Goal: Information Seeking & Learning: Learn about a topic

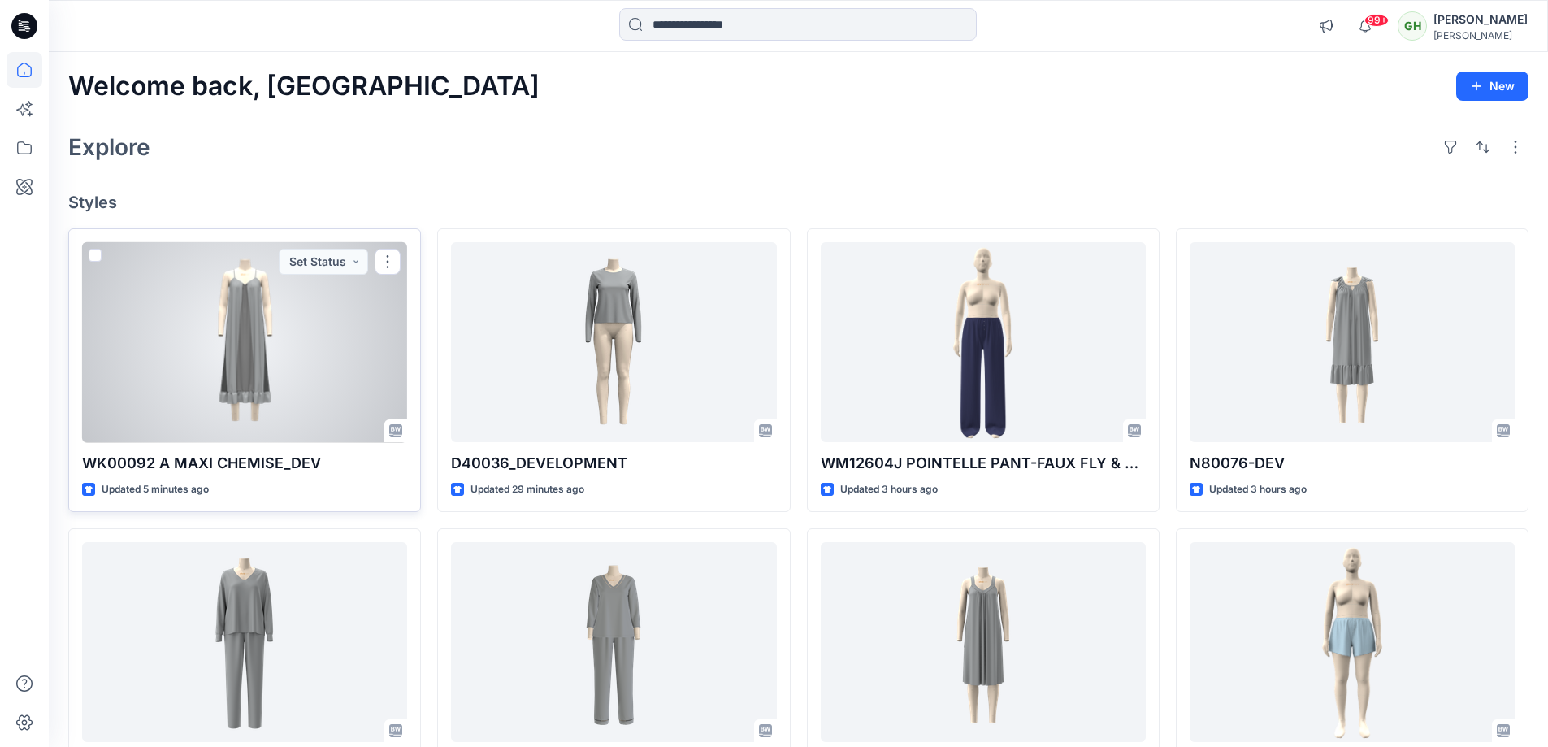
click at [272, 293] on div at bounding box center [244, 342] width 325 height 201
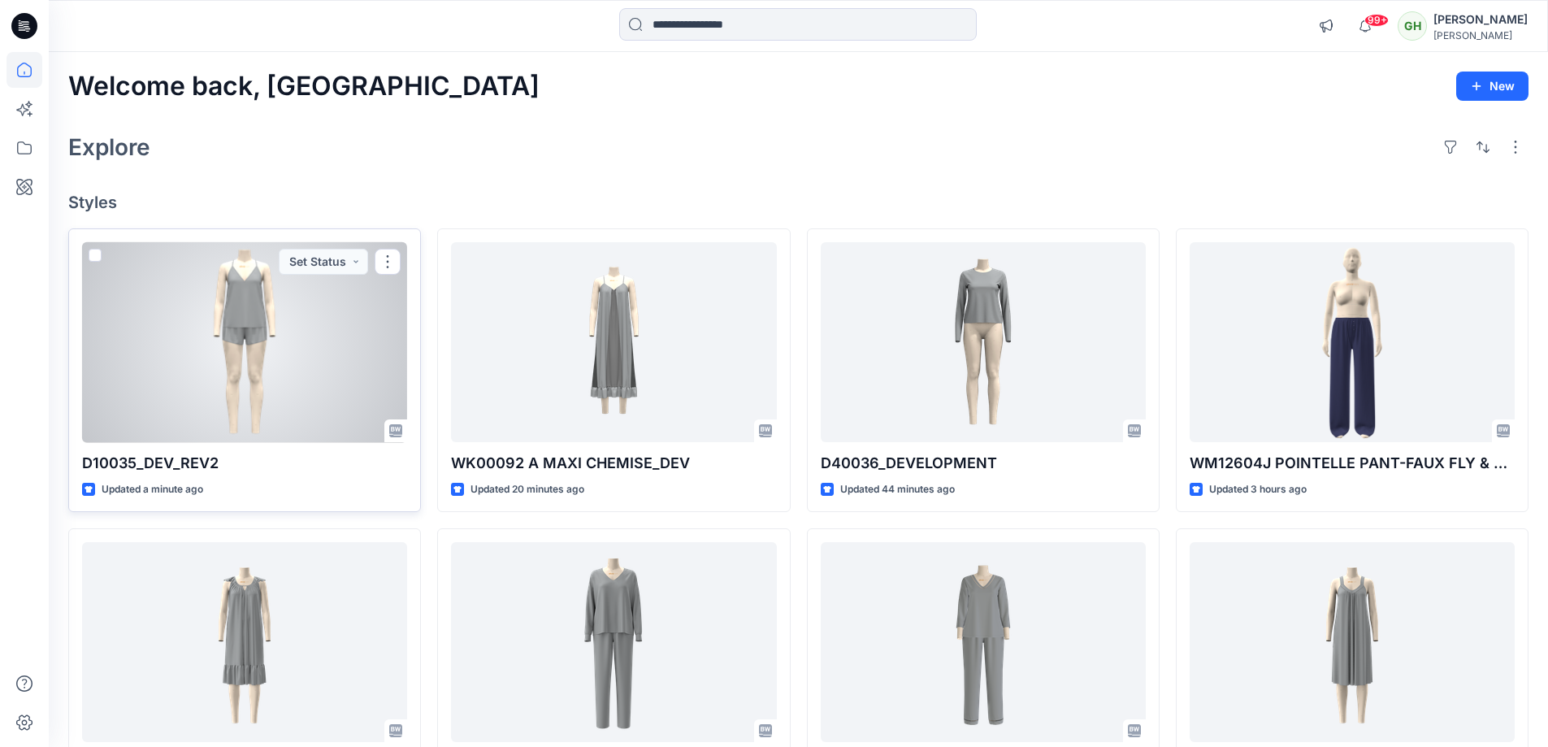
click at [292, 372] on div at bounding box center [244, 342] width 325 height 201
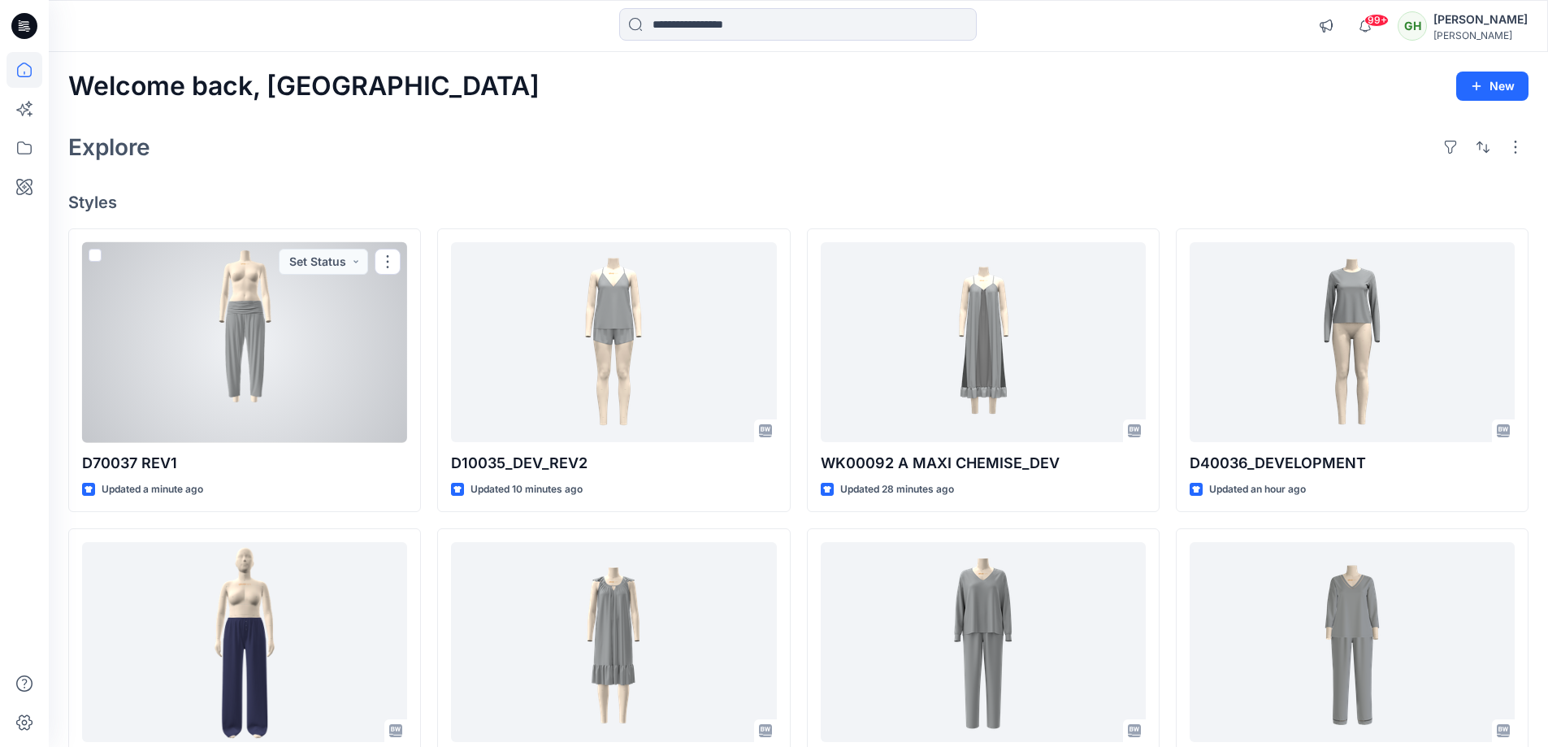
click at [288, 315] on div at bounding box center [244, 342] width 325 height 201
click at [275, 327] on div at bounding box center [244, 342] width 325 height 201
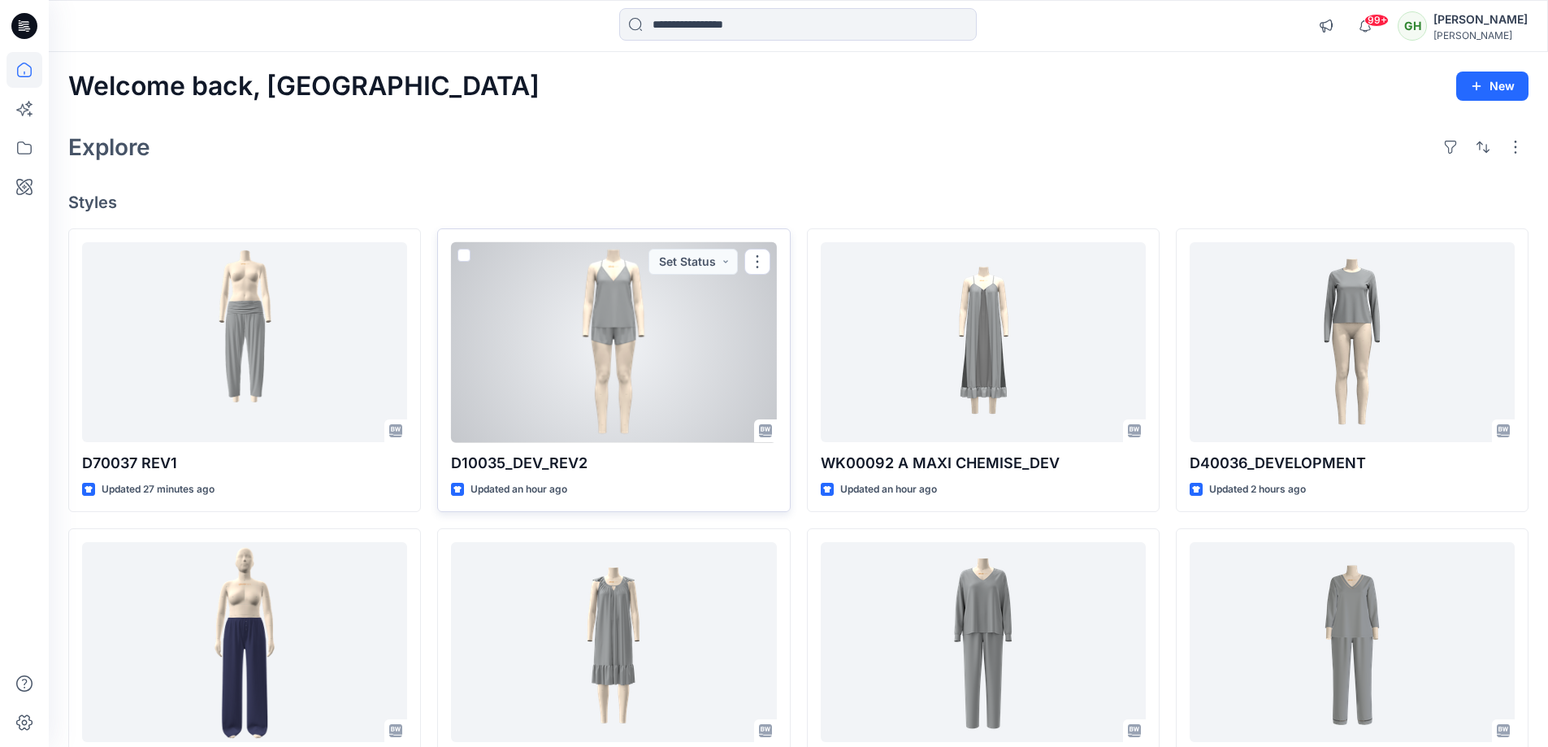
click at [623, 319] on div at bounding box center [613, 342] width 325 height 201
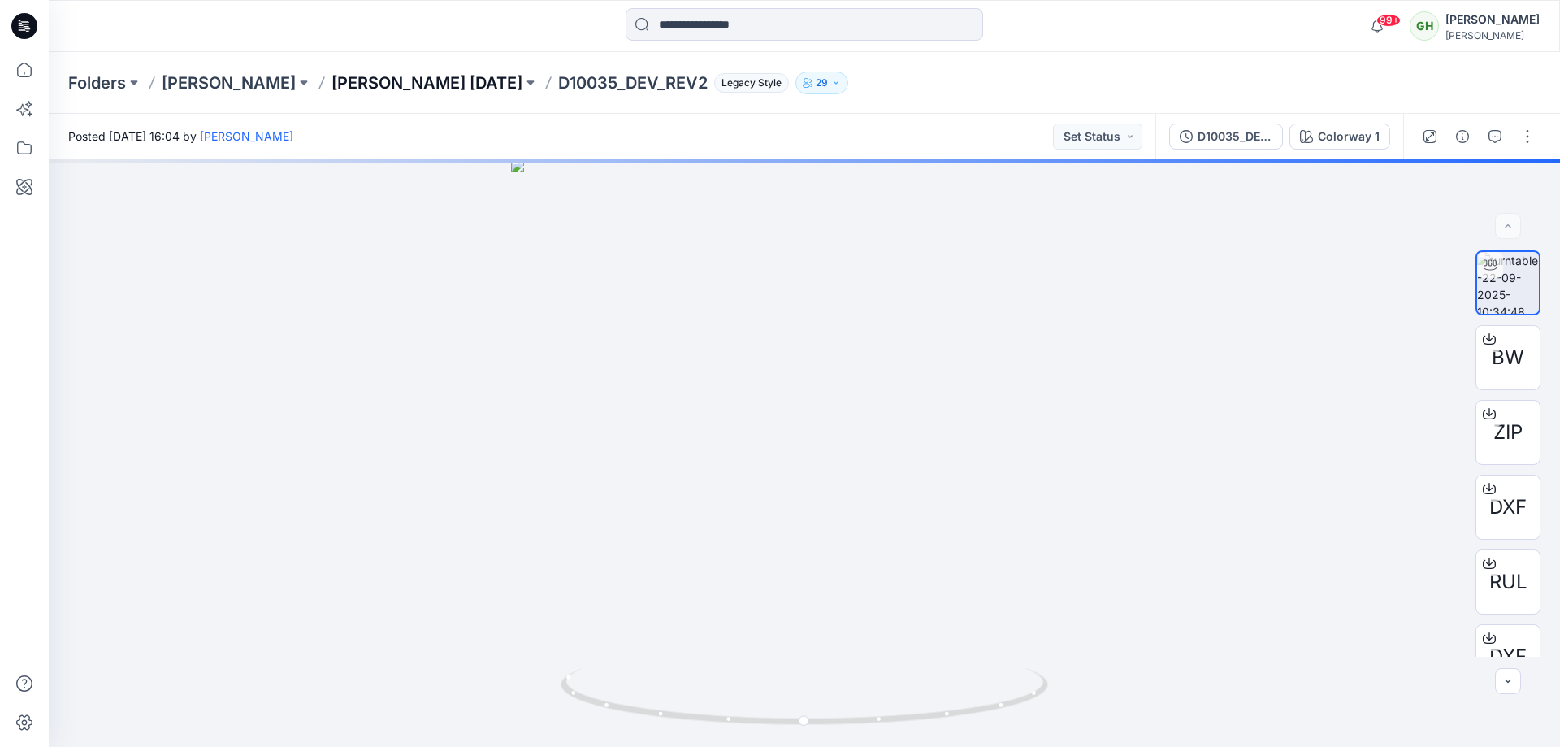
click at [385, 85] on p "[PERSON_NAME] [DATE]" at bounding box center [427, 83] width 191 height 23
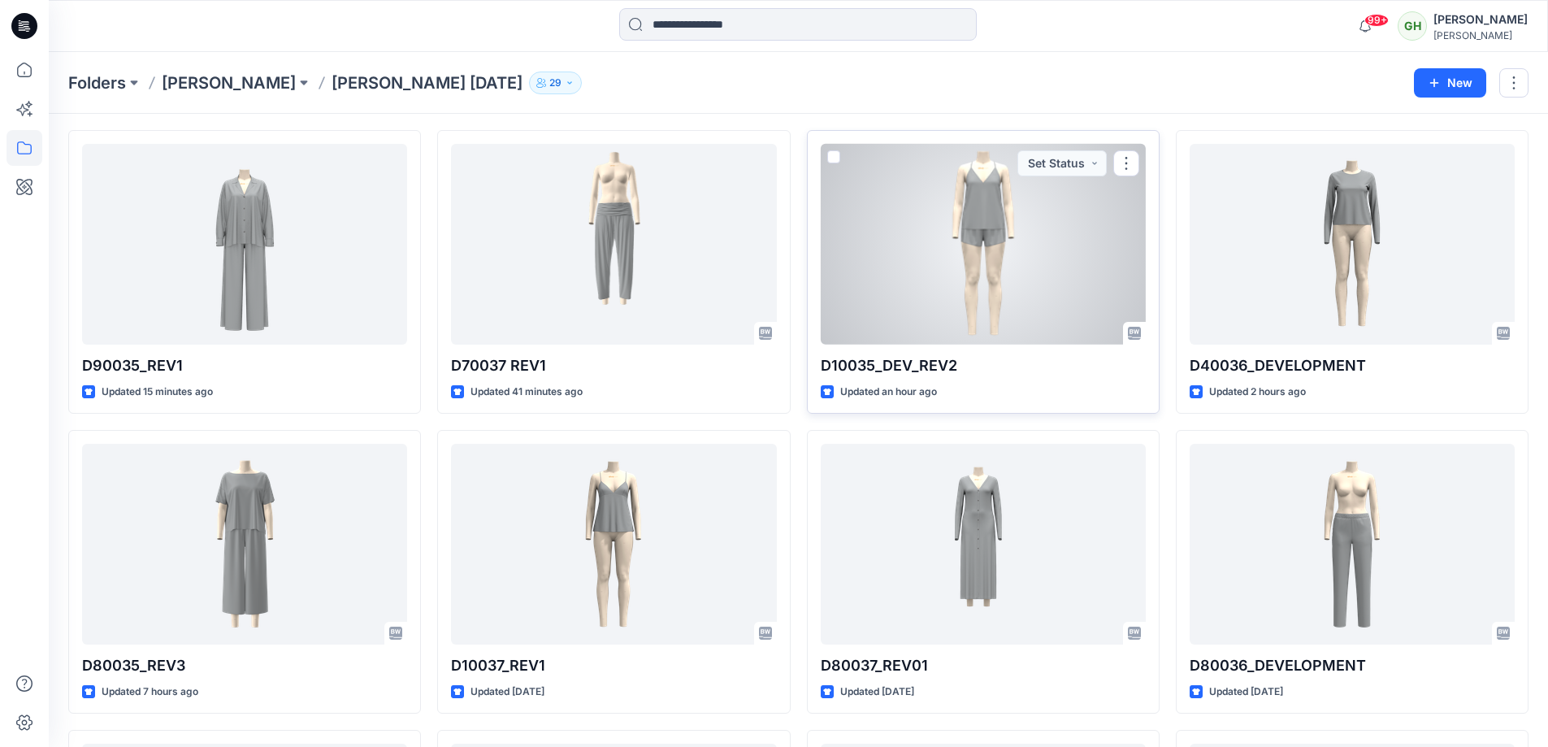
scroll to position [81, 0]
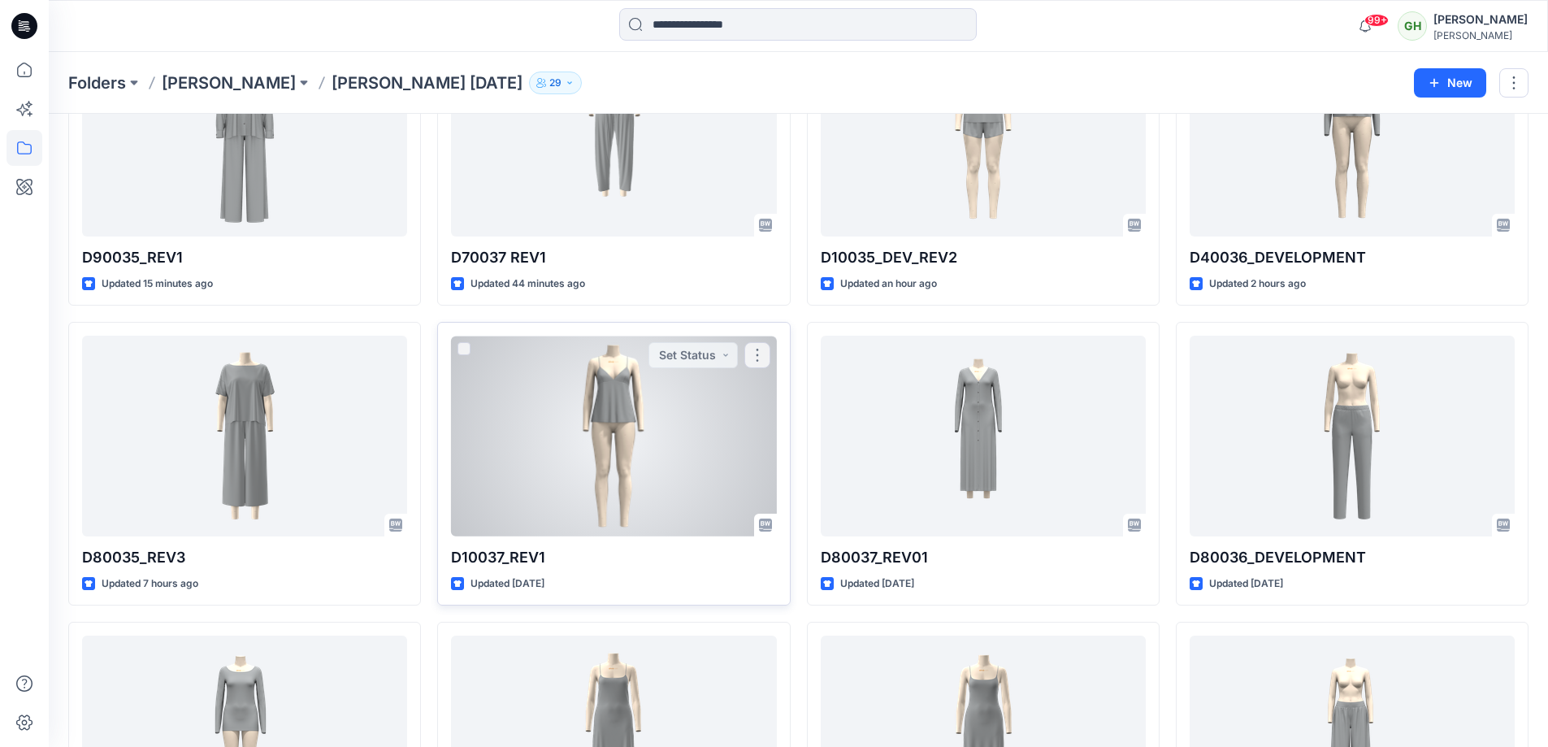
scroll to position [163, 0]
click at [739, 499] on div at bounding box center [613, 433] width 325 height 201
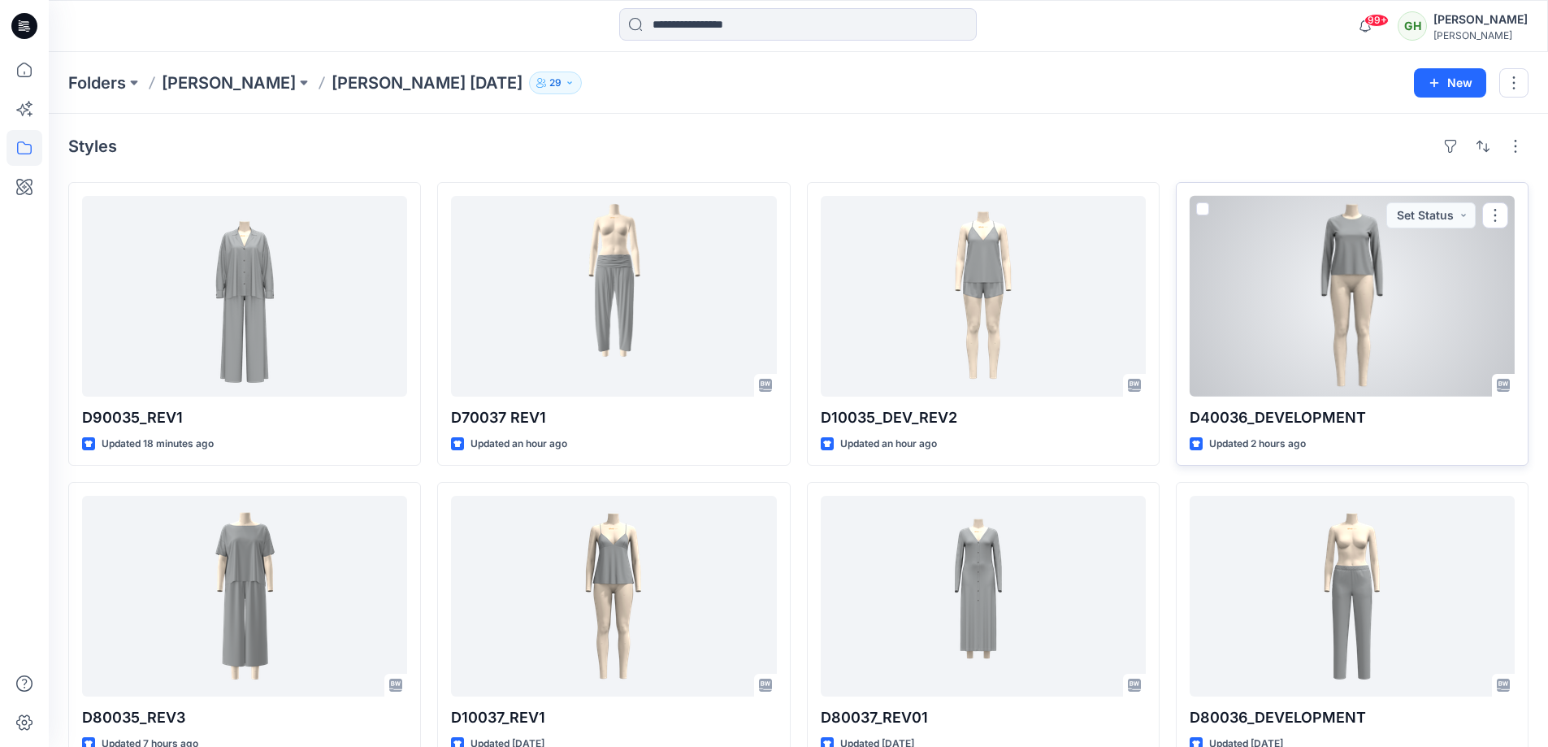
click at [1270, 417] on p "D40036_DEVELOPMENT" at bounding box center [1352, 417] width 325 height 23
click at [1279, 332] on div at bounding box center [1352, 296] width 325 height 201
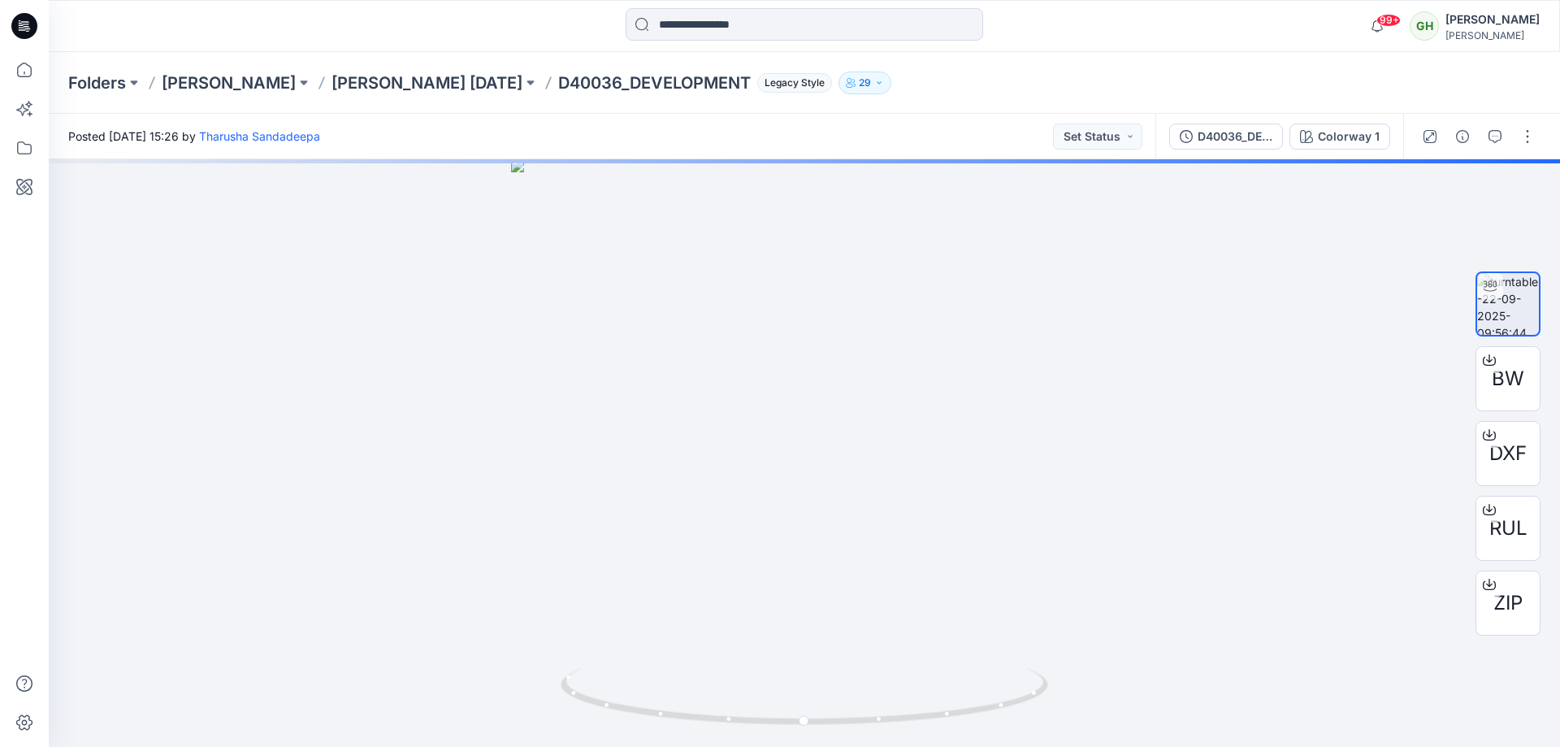
click at [558, 85] on p "D40036_DEVELOPMENT" at bounding box center [654, 83] width 193 height 23
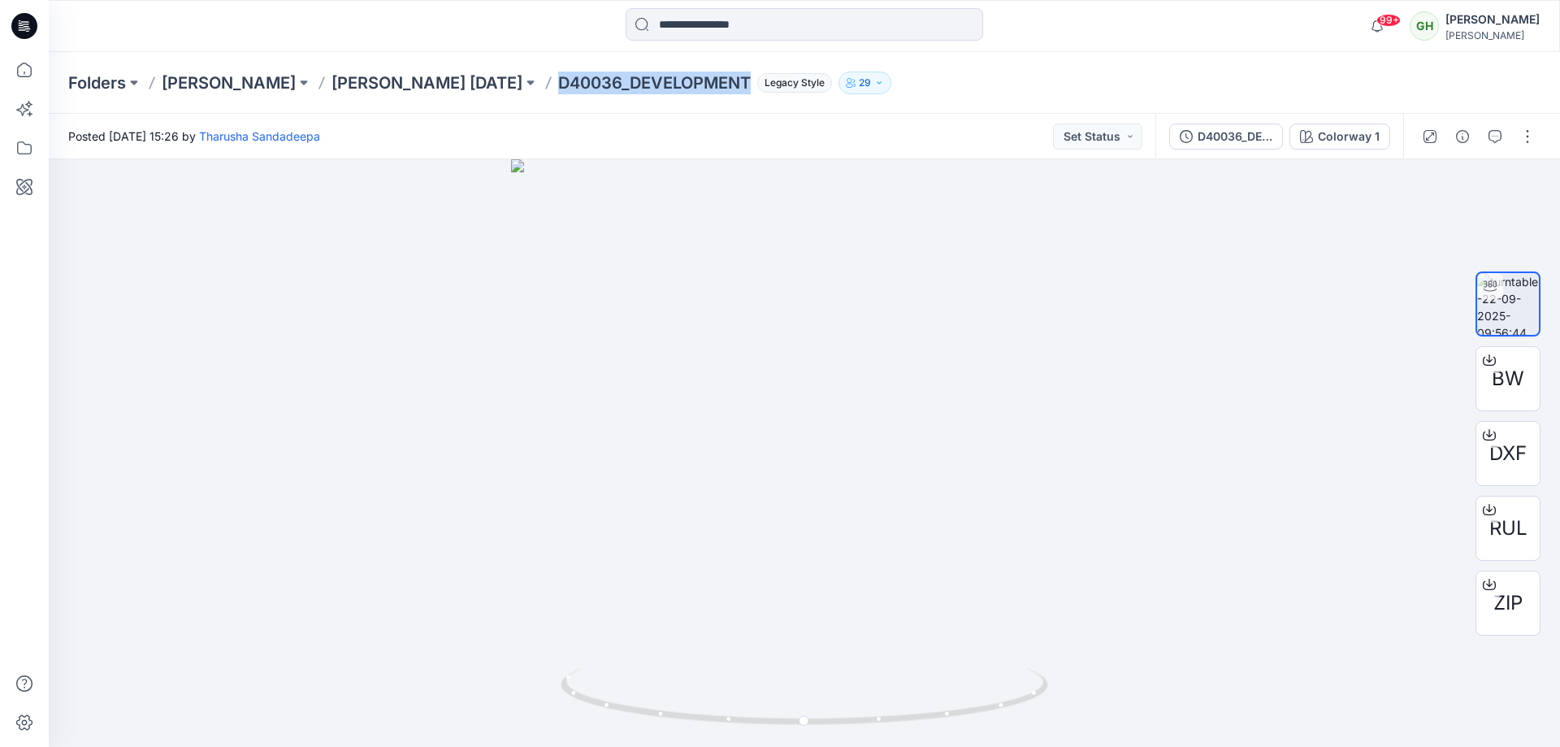
copy p "D40036_DEVELOPMENT"
drag, startPoint x: 698, startPoint y: 111, endPoint x: 808, endPoint y: 102, distance: 110.0
click at [700, 111] on div "Folders [PERSON_NAME] [PERSON_NAME] KARAN [DATE] D40036_DEVELOPMENT Legacy Styl…" at bounding box center [805, 83] width 1512 height 62
click at [754, 148] on div "Posted [DATE] 15:26 by [PERSON_NAME] Set Status" at bounding box center [602, 136] width 1107 height 45
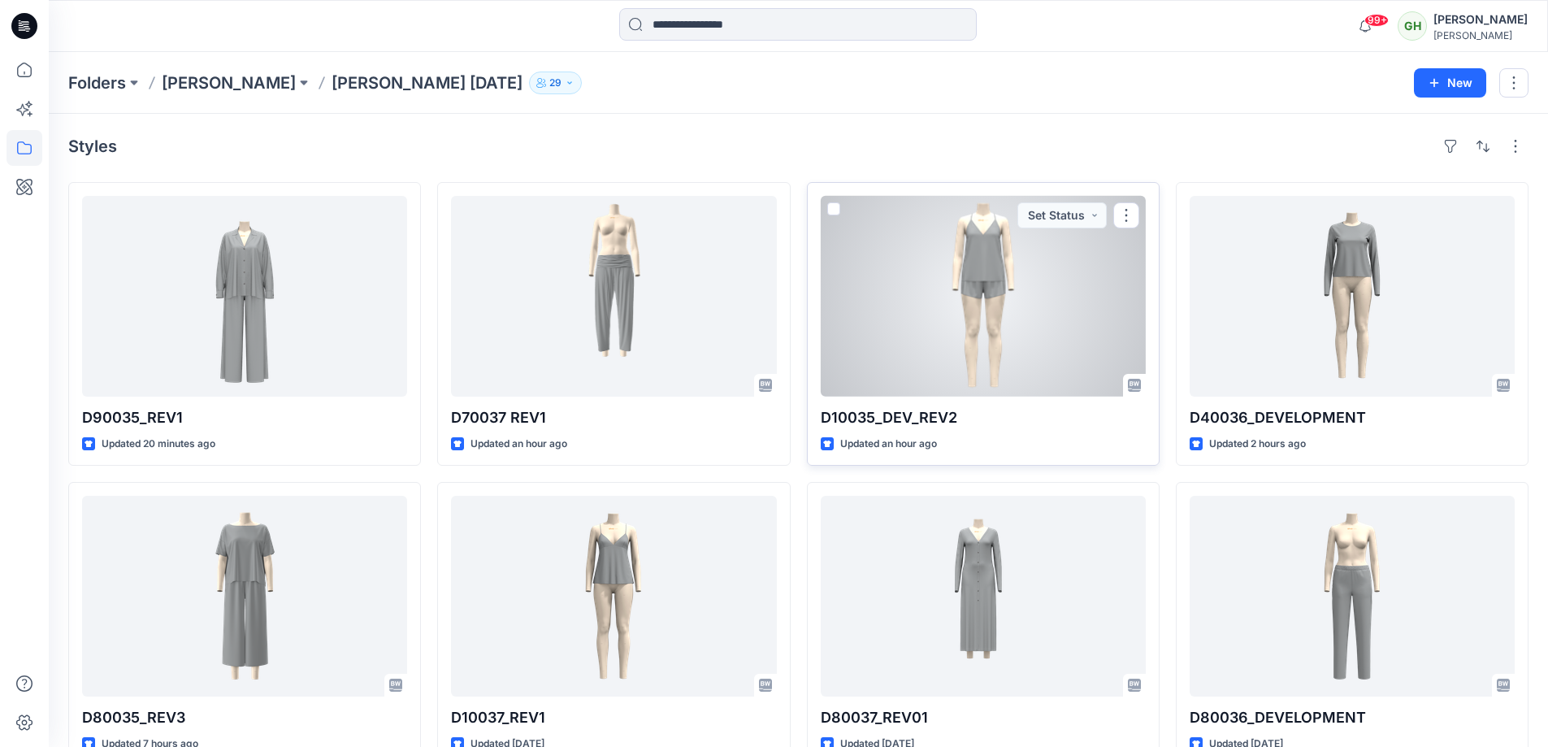
click at [948, 380] on div at bounding box center [983, 296] width 325 height 201
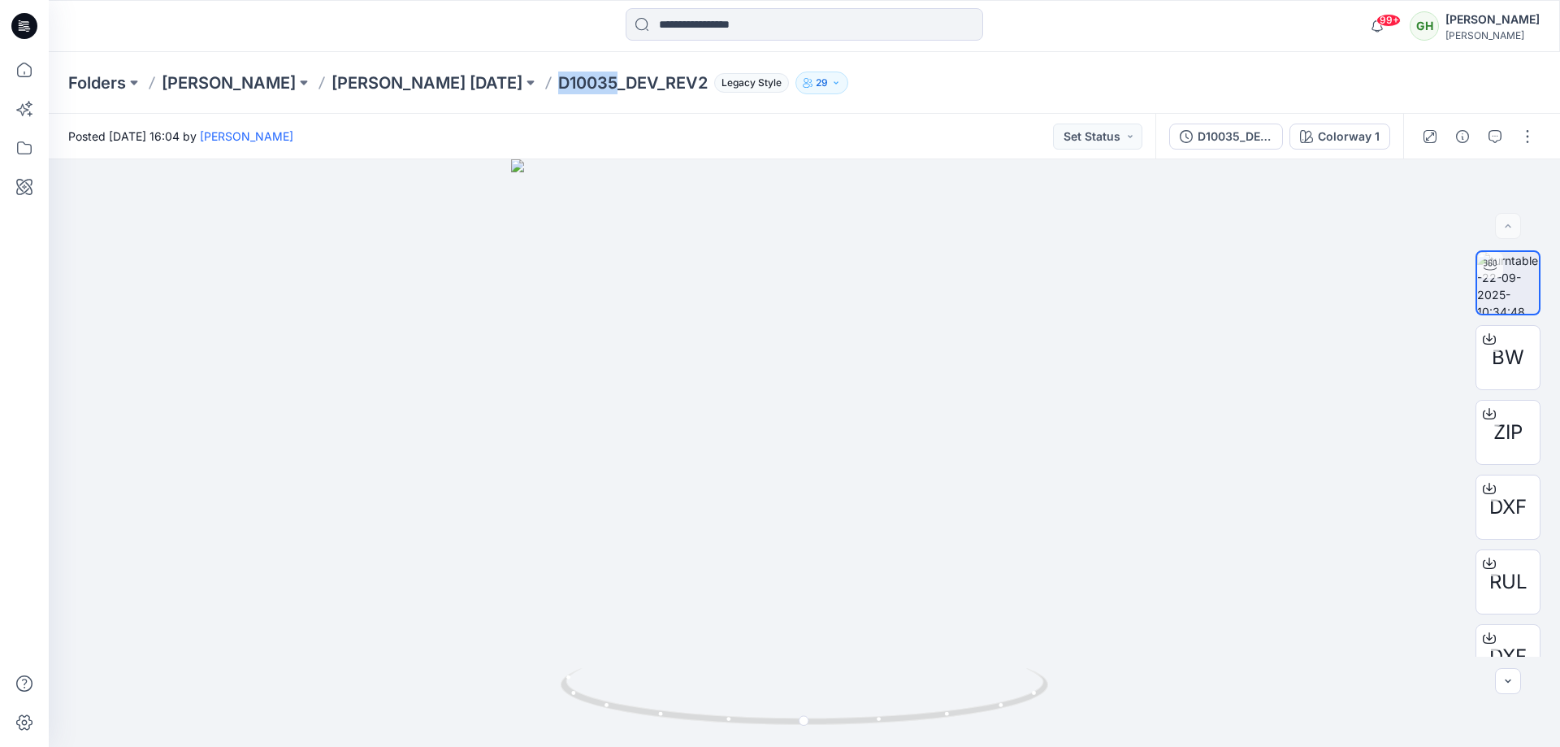
drag, startPoint x: 535, startPoint y: 78, endPoint x: 601, endPoint y: 79, distance: 65.8
click at [601, 79] on div "Folders [PERSON_NAME] [PERSON_NAME] KARAN [DATE] D10035_DEV_REV2 Legacy Style 29" at bounding box center [741, 83] width 1346 height 23
copy p "D10035"
click at [245, 376] on div at bounding box center [805, 453] width 1512 height 588
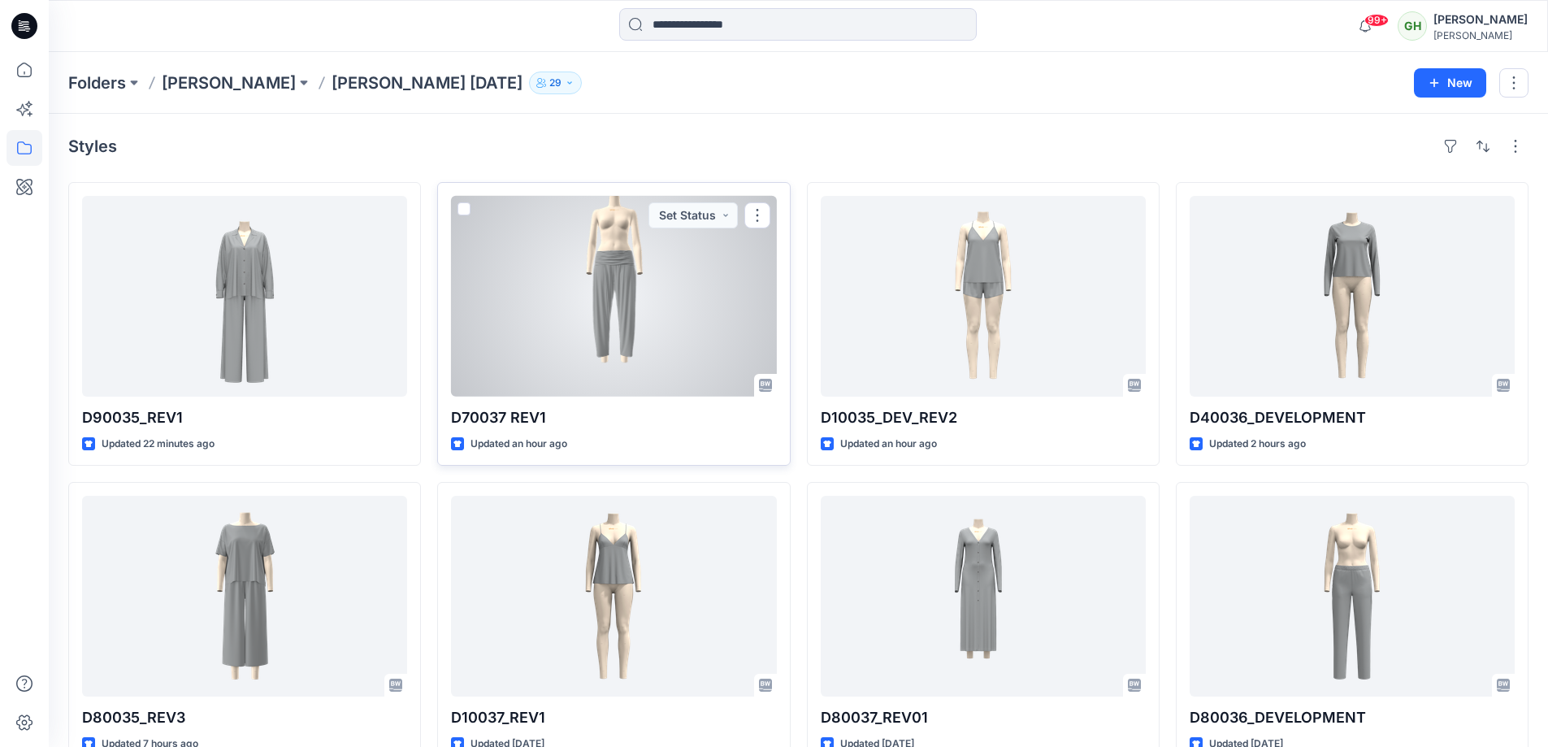
click at [647, 320] on div at bounding box center [613, 296] width 325 height 201
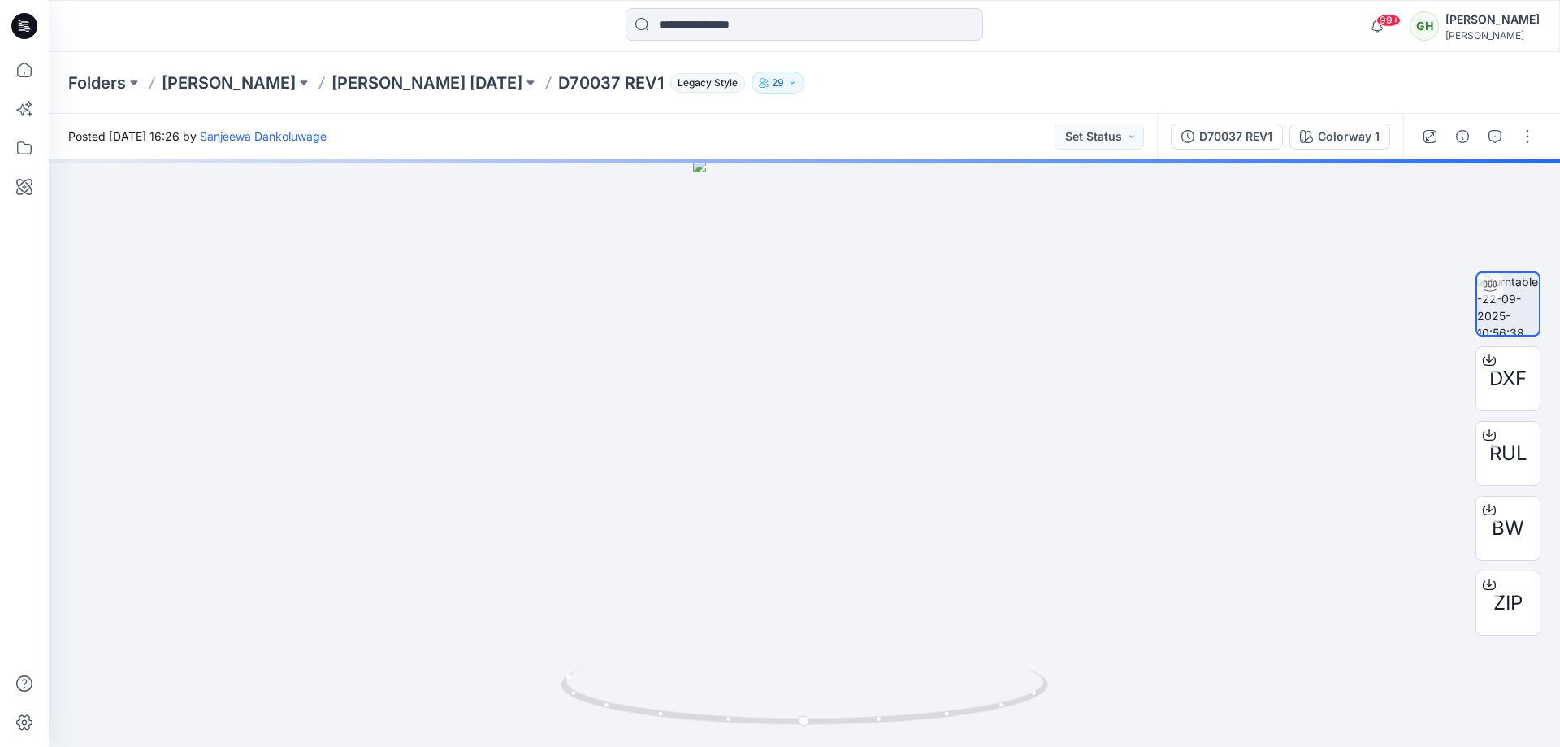
click at [558, 82] on p "D70037 REV1" at bounding box center [611, 83] width 106 height 23
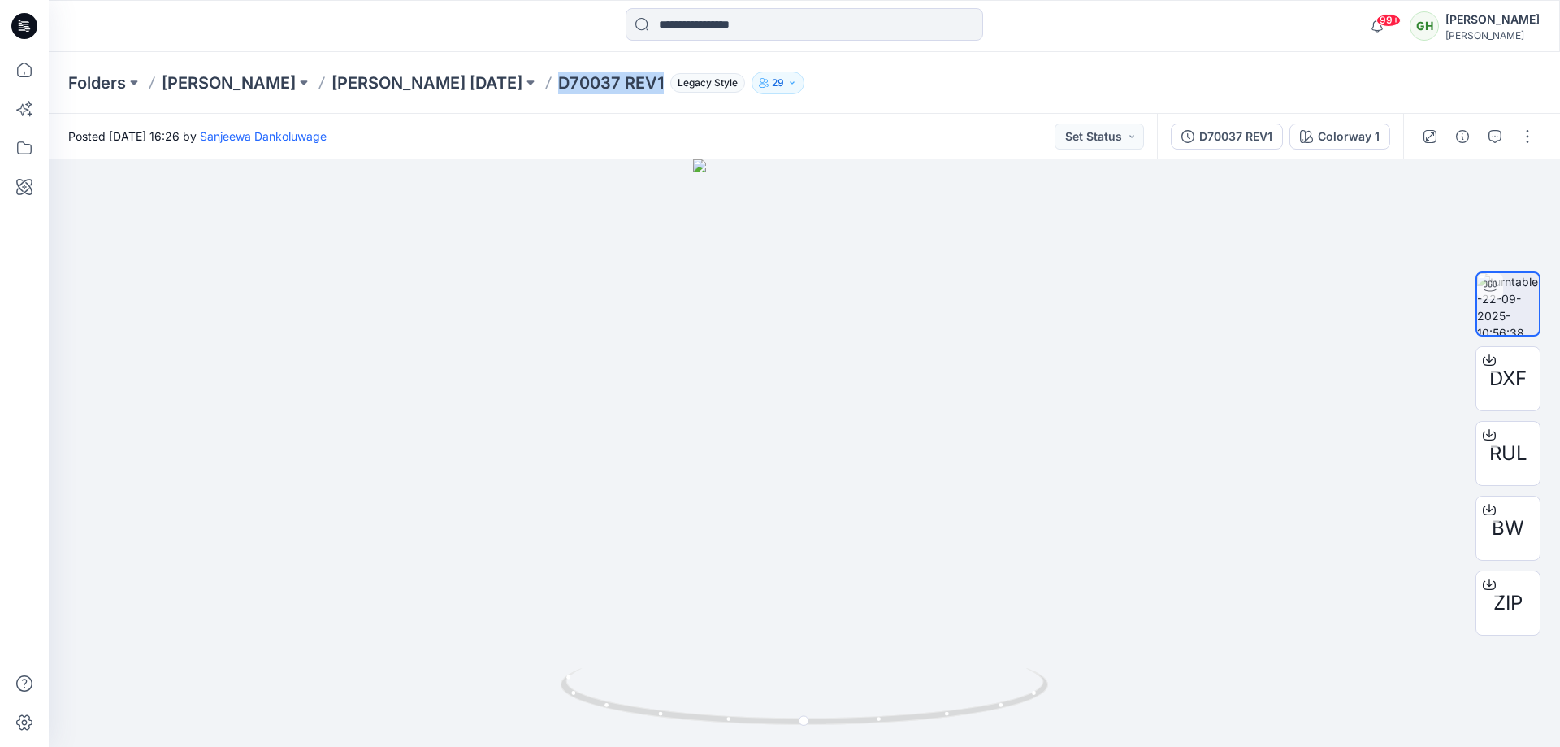
copy p "D70037 REV1"
click at [469, 145] on div "Posted [DATE] 16:26 by [PERSON_NAME] Set Status" at bounding box center [603, 136] width 1108 height 45
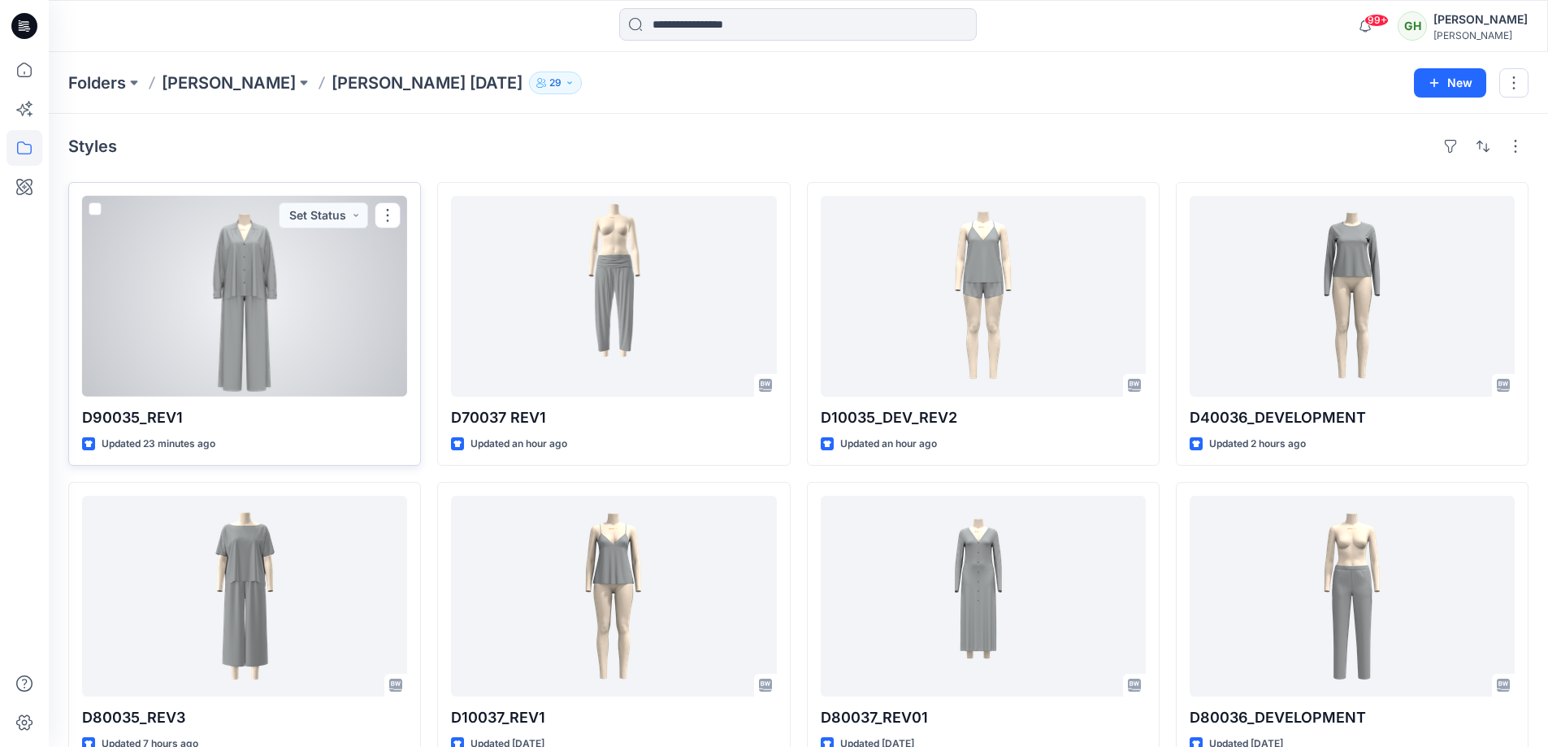
click at [266, 382] on div at bounding box center [244, 296] width 325 height 201
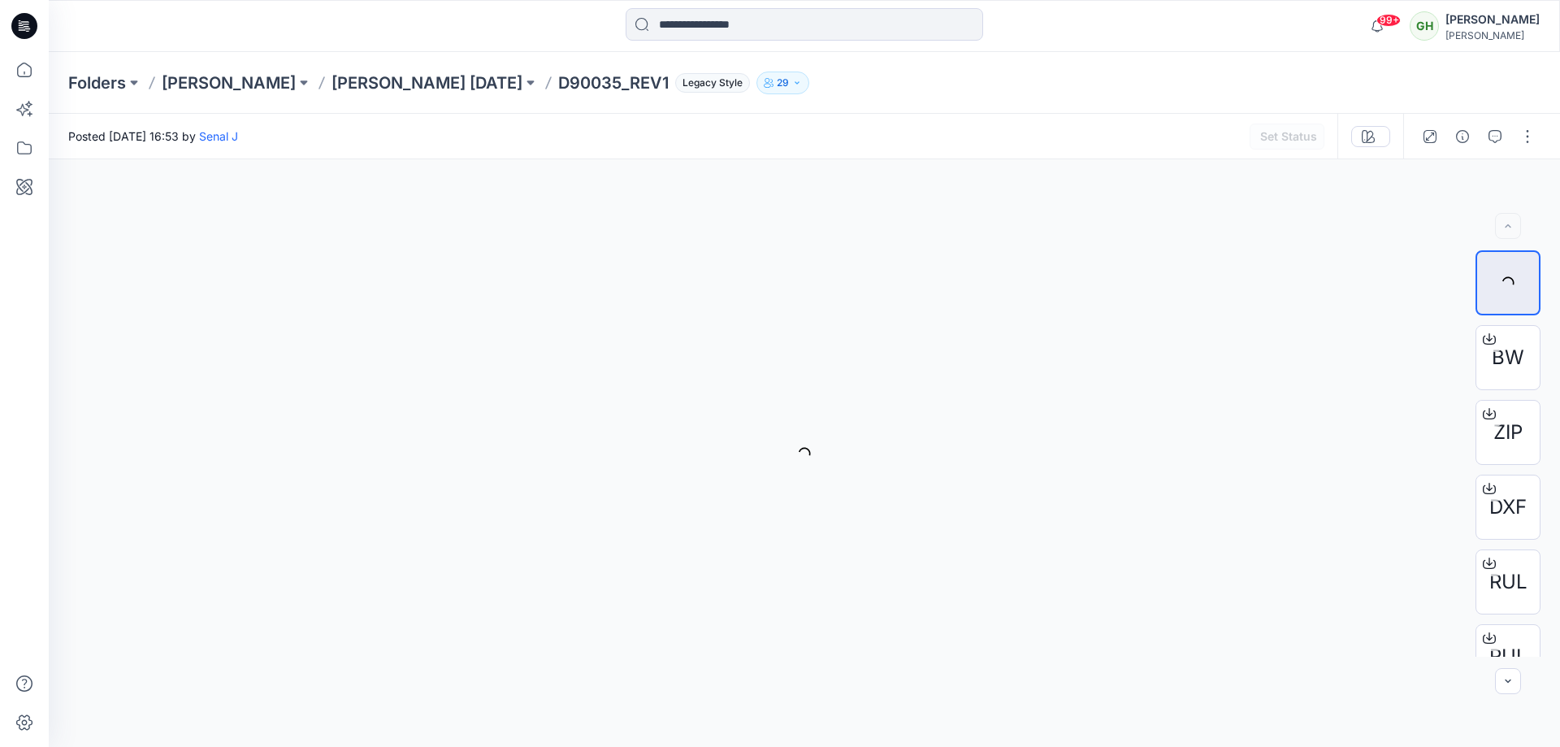
click at [558, 80] on p "D90035_REV1" at bounding box center [613, 83] width 111 height 23
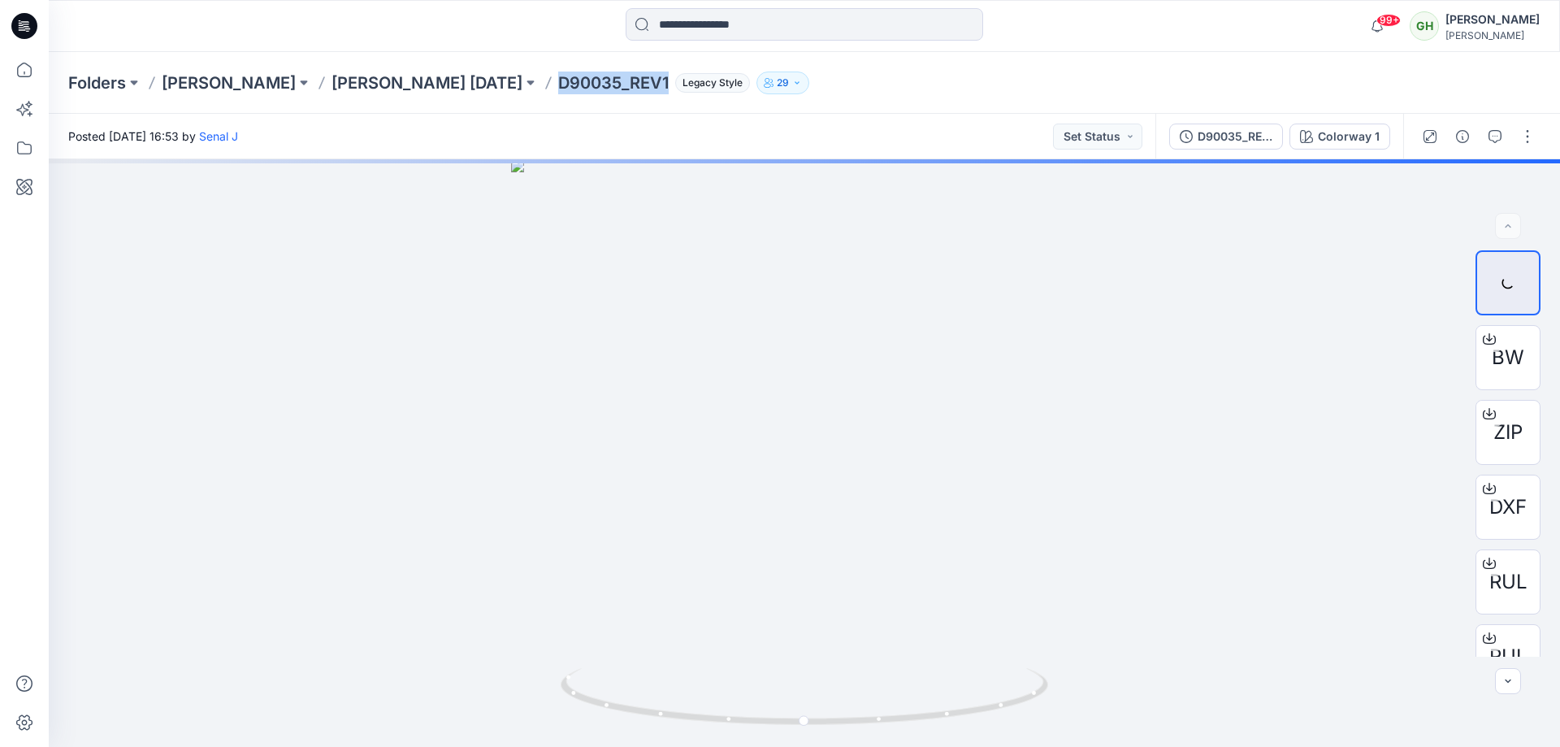
click at [558, 80] on p "D90035_REV1" at bounding box center [613, 83] width 111 height 23
copy p "D90035_REV1"
